Goal: Task Accomplishment & Management: Use online tool/utility

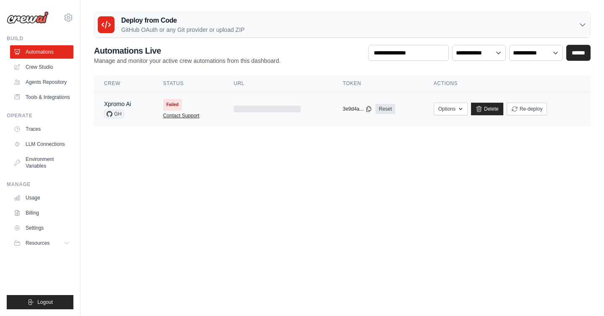
click at [173, 114] on link "Contact Support" at bounding box center [181, 115] width 36 height 7
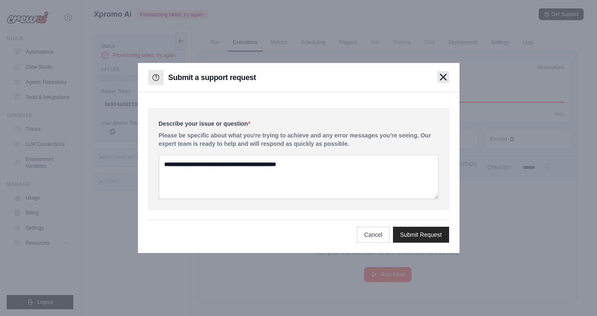
click at [440, 74] on icon "button" at bounding box center [443, 77] width 6 height 6
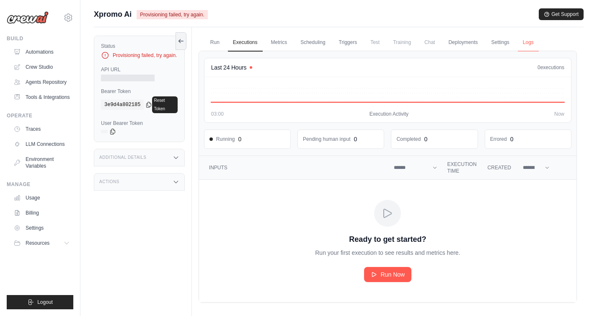
click at [525, 42] on link "Logs" at bounding box center [528, 43] width 21 height 18
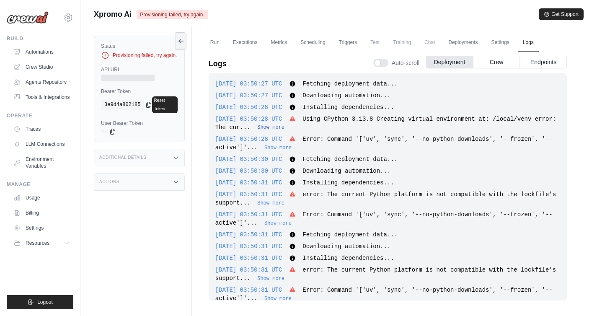
click at [285, 125] on button "Show more" at bounding box center [270, 127] width 27 height 7
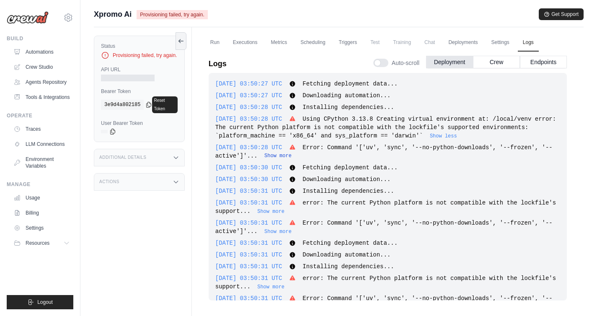
click at [292, 156] on button "Show more" at bounding box center [277, 156] width 27 height 7
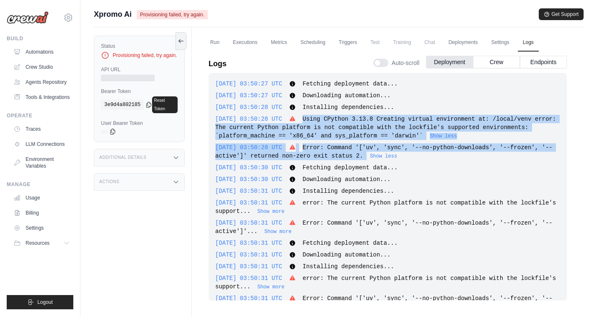
drag, startPoint x: 317, startPoint y: 116, endPoint x: 376, endPoint y: 155, distance: 71.0
click at [376, 155] on div "2025-10-14 03:50:27 UTC Fetching deployment data... Show more Show less 2025-10…" at bounding box center [388, 187] width 358 height 228
copy div "Using CPython 3.13.8 Creating virtual environment at: /local/venv error: The cu…"
click at [48, 49] on link "Automations" at bounding box center [42, 51] width 63 height 13
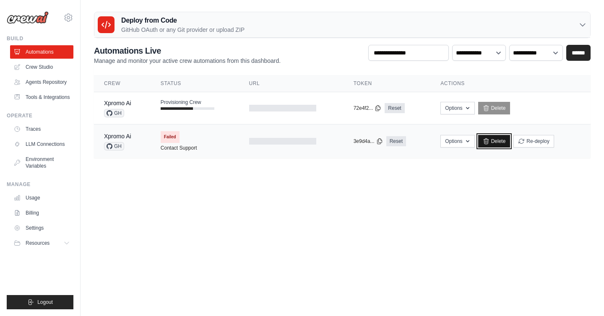
click at [501, 143] on link "Delete" at bounding box center [494, 141] width 32 height 13
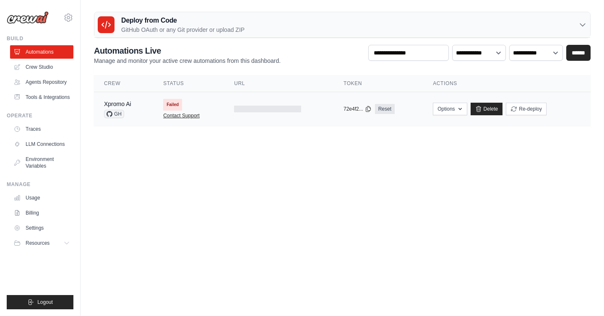
click at [179, 116] on link "Contact Support" at bounding box center [181, 115] width 36 height 7
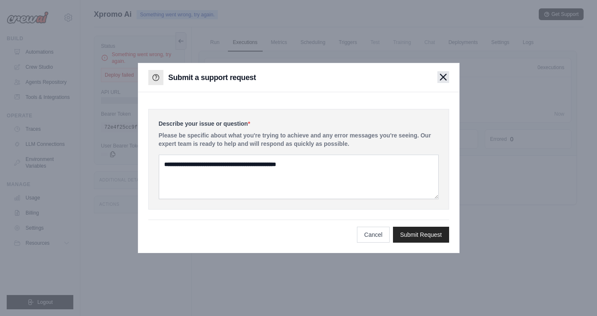
click at [446, 79] on icon "button" at bounding box center [443, 77] width 6 height 6
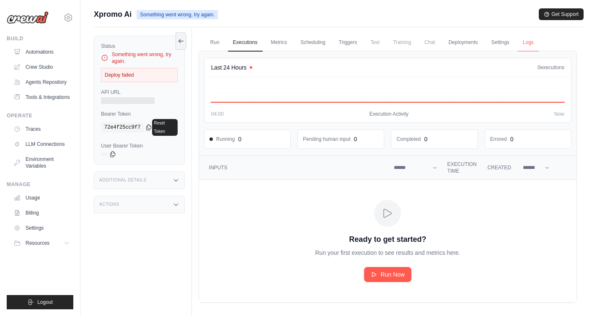
click at [528, 45] on link "Logs" at bounding box center [528, 43] width 21 height 18
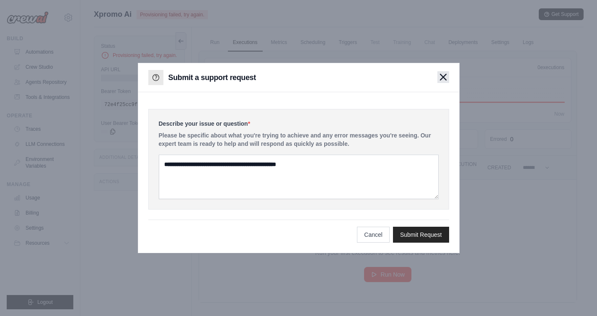
click at [443, 76] on icon "button" at bounding box center [443, 77] width 6 height 6
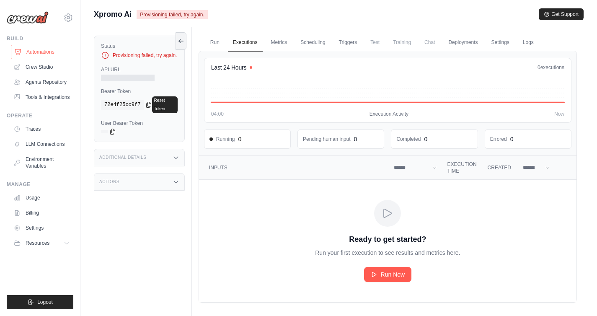
click at [35, 51] on link "Automations" at bounding box center [42, 51] width 63 height 13
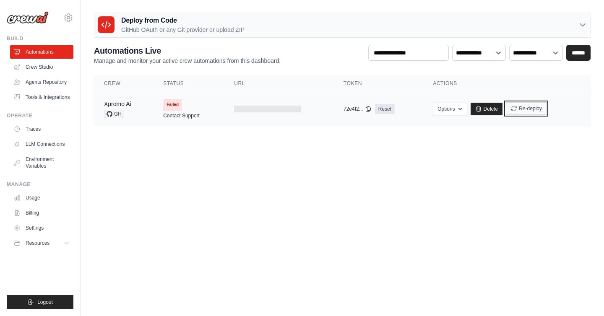
click at [523, 111] on button "Re-deploy" at bounding box center [525, 108] width 41 height 13
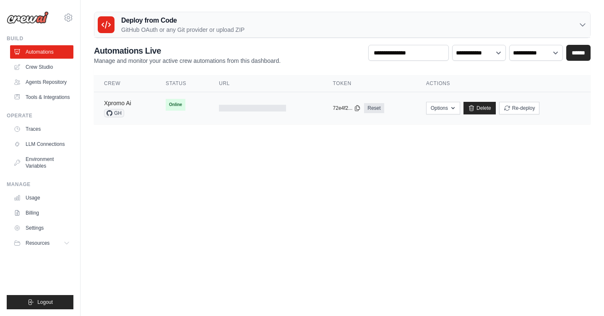
click at [122, 102] on link "Xpromo Ai" at bounding box center [117, 103] width 27 height 7
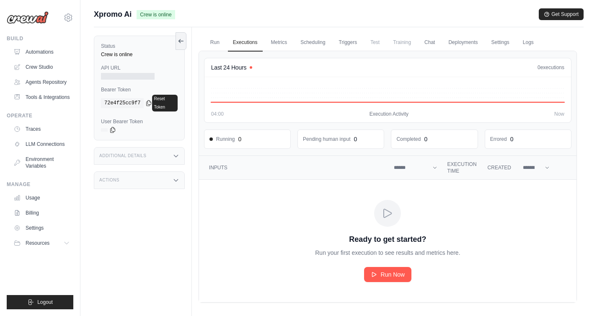
click at [124, 75] on div at bounding box center [128, 76] width 54 height 7
click at [136, 158] on h3 "Additional Details" at bounding box center [122, 155] width 47 height 5
click at [125, 75] on div at bounding box center [128, 76] width 54 height 7
click at [170, 159] on div "Additional Details" at bounding box center [139, 156] width 91 height 18
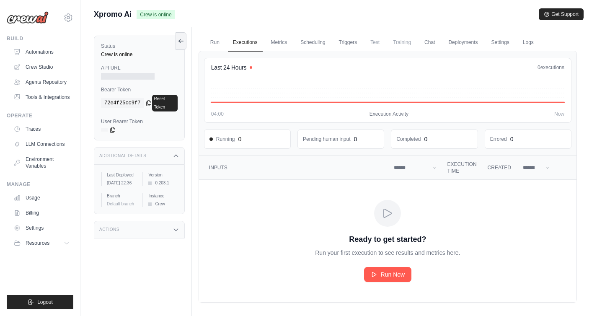
click at [173, 233] on icon at bounding box center [176, 229] width 7 height 7
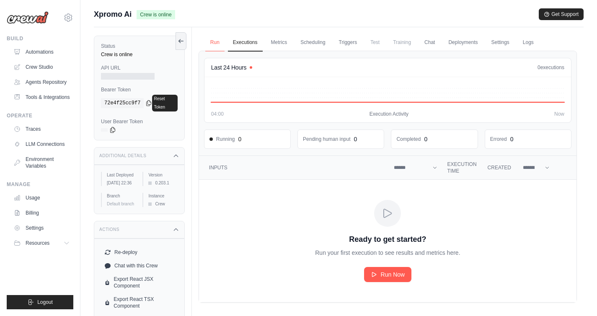
click at [212, 41] on link "Run" at bounding box center [214, 43] width 19 height 18
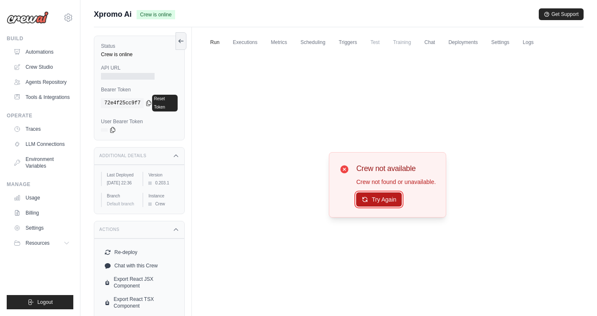
click at [383, 202] on button "Try Again" at bounding box center [379, 199] width 46 height 14
click at [383, 202] on button "Try Again" at bounding box center [379, 200] width 46 height 14
click at [41, 49] on link "Automations" at bounding box center [42, 51] width 63 height 13
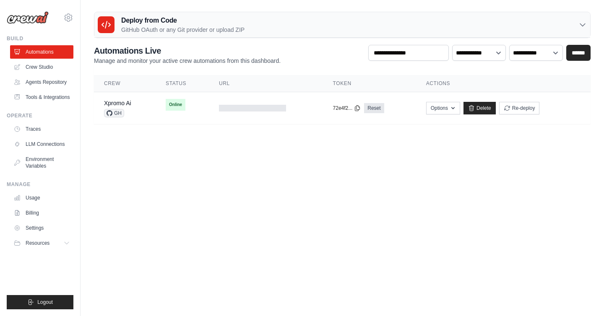
click at [441, 83] on th "Actions" at bounding box center [503, 83] width 174 height 17
click at [439, 106] on button "Options" at bounding box center [443, 107] width 34 height 13
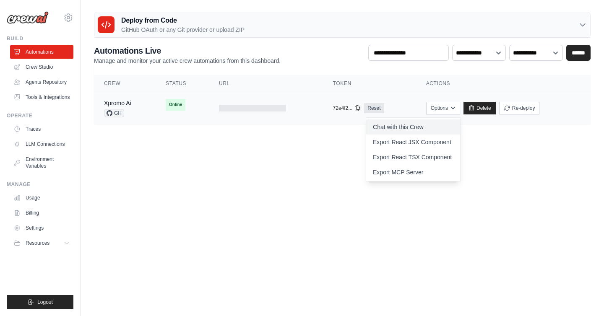
click at [430, 126] on link "Chat with this Crew" at bounding box center [413, 126] width 94 height 15
click at [523, 108] on button "Re-deploy" at bounding box center [519, 107] width 41 height 13
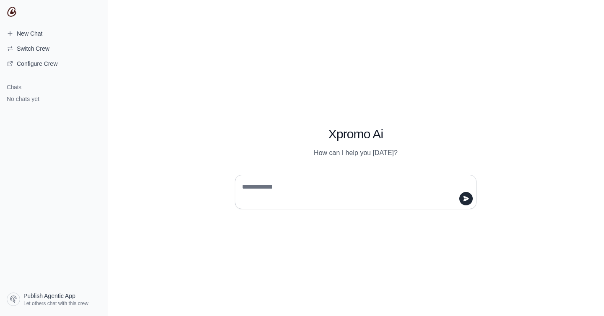
click at [254, 187] on textarea at bounding box center [352, 191] width 225 height 23
paste textarea "**********"
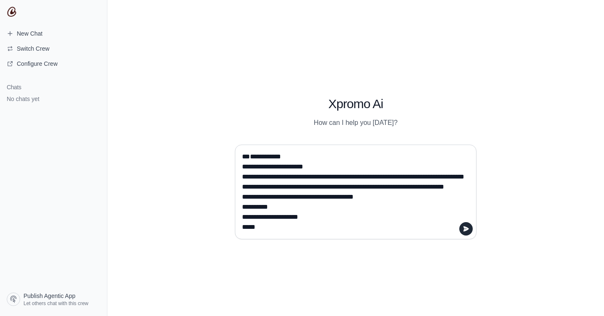
drag, startPoint x: 271, startPoint y: 155, endPoint x: 244, endPoint y: 155, distance: 26.8
click at [244, 155] on textarea "**********" at bounding box center [352, 192] width 225 height 84
click at [241, 187] on textarea "**********" at bounding box center [352, 192] width 225 height 84
click at [264, 194] on textarea "**********" at bounding box center [352, 192] width 225 height 84
click at [248, 228] on textarea "**********" at bounding box center [352, 192] width 225 height 84
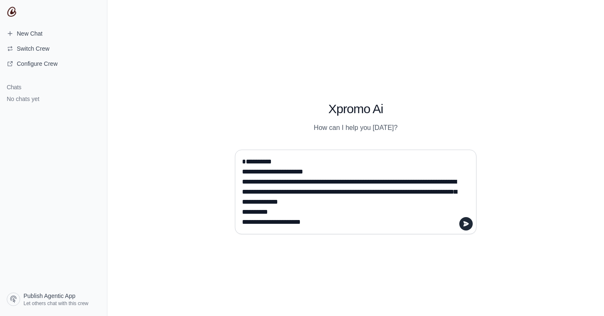
type textarea "**********"
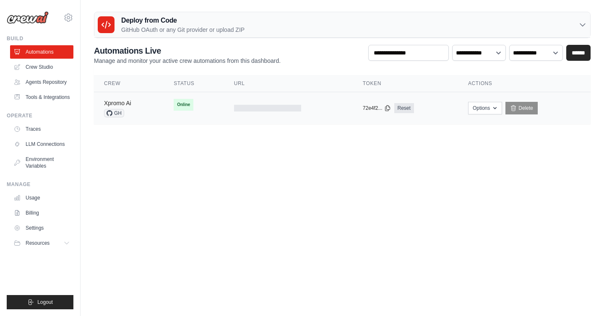
click at [127, 100] on link "Xpromo Ai" at bounding box center [117, 103] width 27 height 7
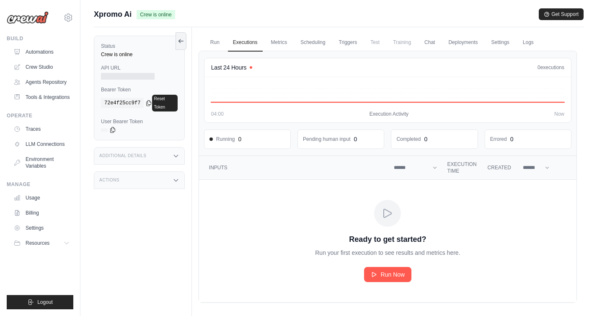
click at [127, 54] on div "Crew is online" at bounding box center [139, 54] width 77 height 7
click at [216, 43] on link "Run" at bounding box center [214, 43] width 19 height 18
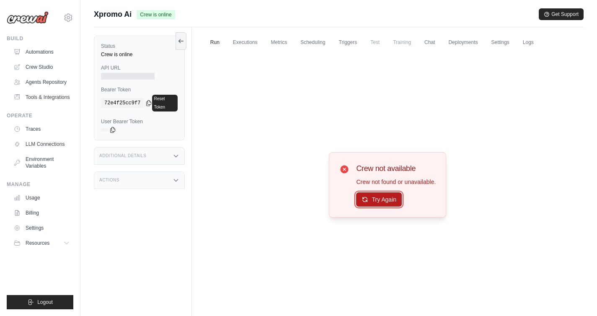
click at [373, 199] on button "Try Again" at bounding box center [379, 199] width 46 height 14
click at [373, 196] on button "Try Again" at bounding box center [379, 199] width 46 height 14
click at [524, 39] on link "Logs" at bounding box center [528, 43] width 21 height 18
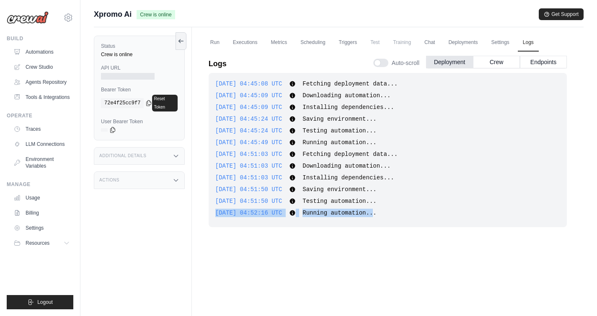
drag, startPoint x: 389, startPoint y: 213, endPoint x: 347, endPoint y: 207, distance: 42.4
click at [347, 207] on div "2025-10-14 04:45:08 UTC Fetching deployment data... Show more Show less 2025-10…" at bounding box center [388, 150] width 358 height 154
click at [499, 64] on button "Crew" at bounding box center [496, 61] width 47 height 13
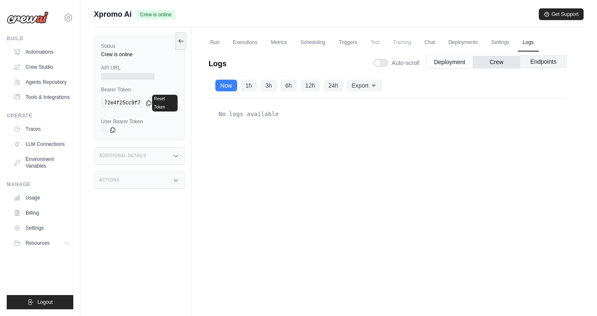
click at [547, 60] on button "Endpoints" at bounding box center [543, 61] width 47 height 13
click at [369, 87] on button "Export" at bounding box center [364, 85] width 35 height 12
click at [247, 84] on button "1h" at bounding box center [249, 85] width 17 height 12
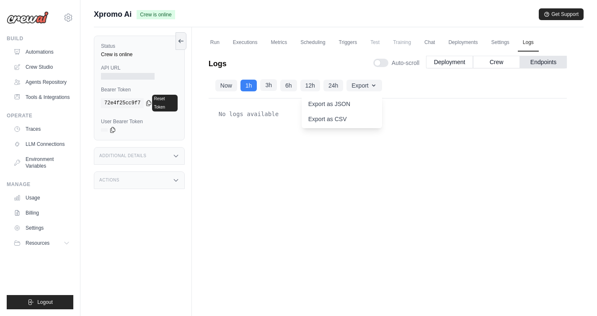
click at [264, 83] on button "3h" at bounding box center [268, 85] width 17 height 12
click at [34, 48] on link "Automations" at bounding box center [42, 51] width 63 height 13
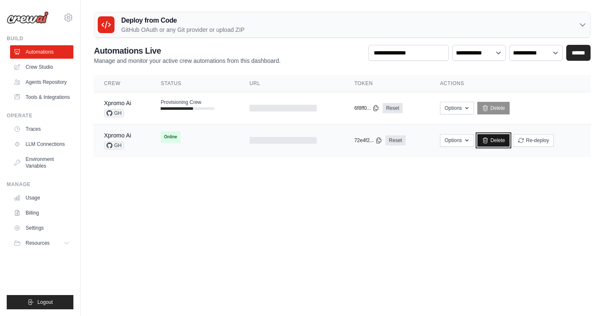
click at [499, 140] on link "Delete" at bounding box center [493, 140] width 32 height 13
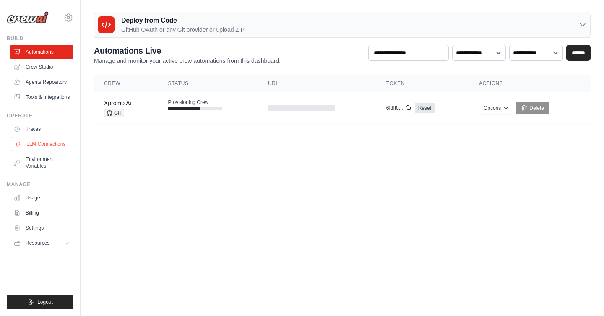
click at [34, 145] on link "LLM Connections" at bounding box center [42, 143] width 63 height 13
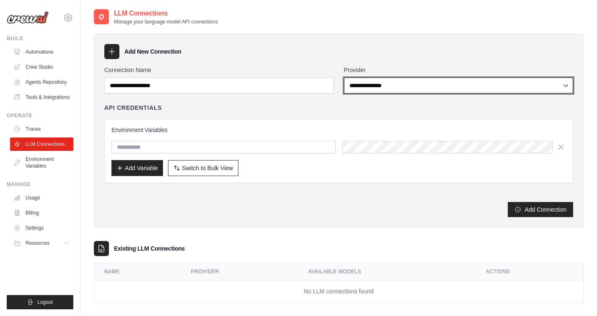
click at [357, 84] on select "**********" at bounding box center [459, 86] width 230 height 16
click at [344, 78] on select "**********" at bounding box center [459, 86] width 230 height 16
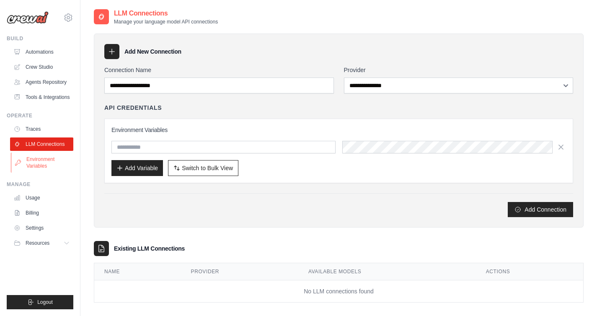
click at [48, 164] on link "Environment Variables" at bounding box center [42, 163] width 63 height 20
click at [43, 162] on link "Environment Variables" at bounding box center [42, 163] width 63 height 20
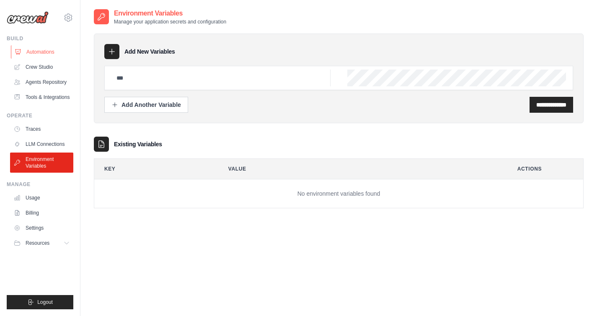
click at [40, 50] on link "Automations" at bounding box center [42, 51] width 63 height 13
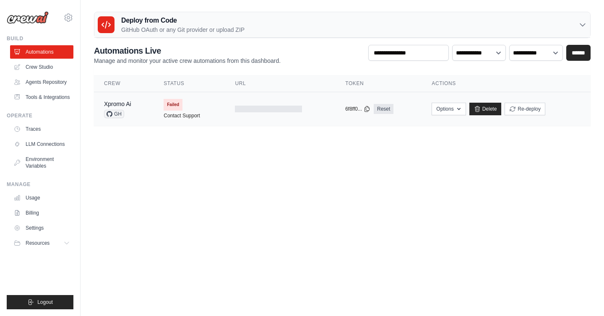
click at [171, 106] on span "Failed" at bounding box center [172, 105] width 19 height 12
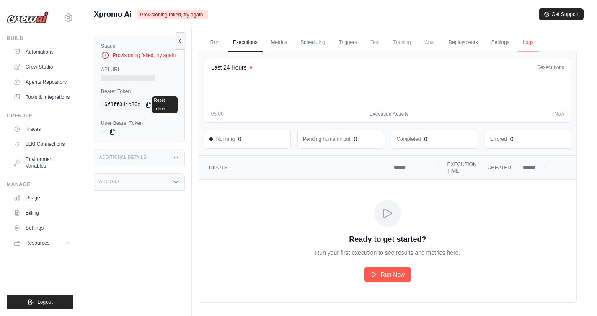
click at [528, 43] on link "Logs" at bounding box center [528, 43] width 21 height 18
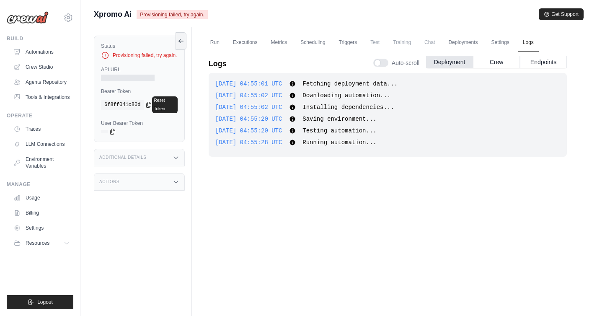
scroll to position [1, 0]
click at [182, 41] on icon at bounding box center [181, 39] width 7 height 7
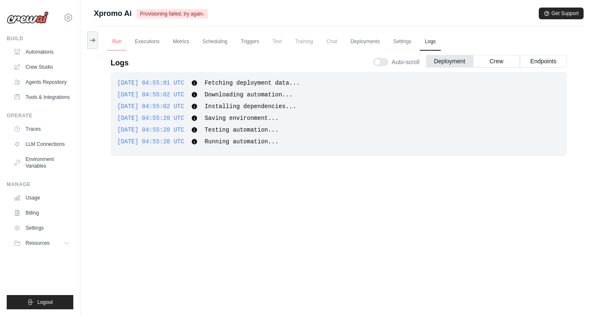
click at [117, 43] on link "Run" at bounding box center [116, 42] width 19 height 18
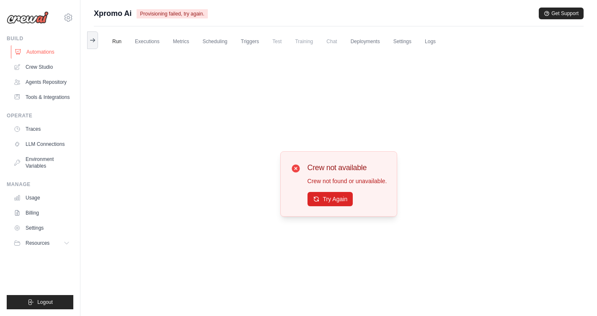
click at [31, 50] on link "Automations" at bounding box center [42, 51] width 63 height 13
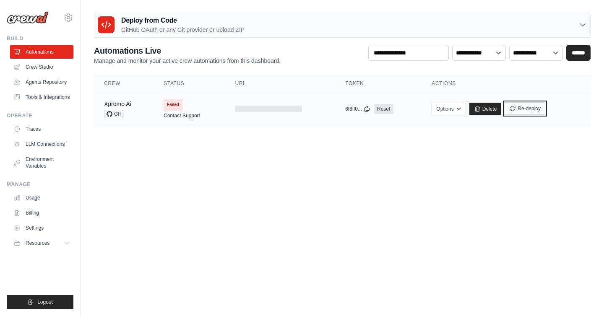
click at [527, 109] on button "Re-deploy" at bounding box center [524, 108] width 41 height 13
click at [517, 107] on button "Re-deploy" at bounding box center [524, 108] width 41 height 13
